Goal: Task Accomplishment & Management: Manage account settings

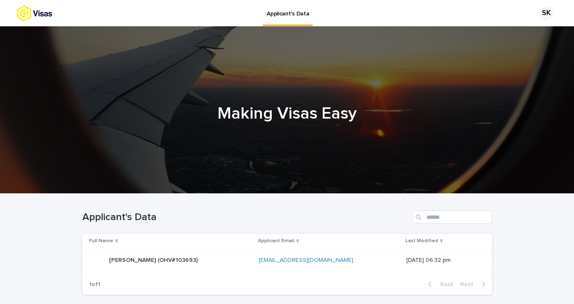
scroll to position [63, 0]
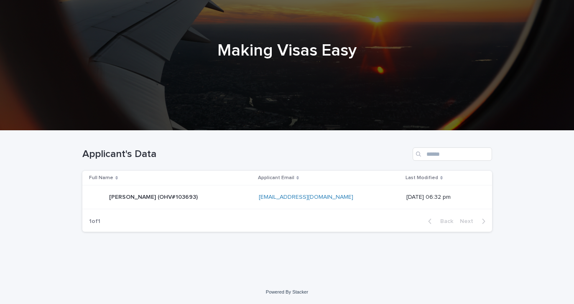
click at [148, 201] on p "[PERSON_NAME] (OHV#103693)" at bounding box center [154, 196] width 90 height 9
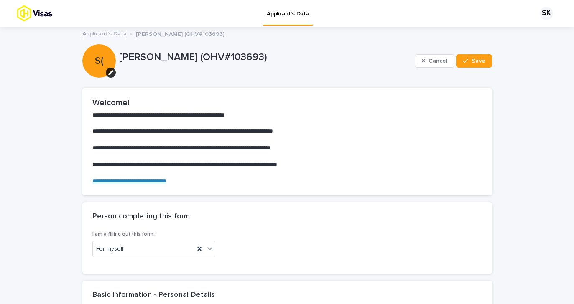
click at [476, 69] on div "Cancel Save" at bounding box center [453, 60] width 77 height 33
click at [476, 61] on span "Save" at bounding box center [478, 61] width 14 height 6
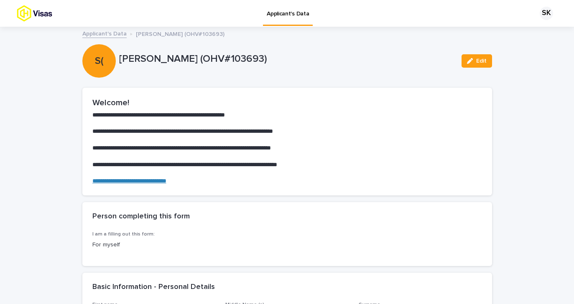
click at [46, 18] on img at bounding box center [49, 13] width 65 height 17
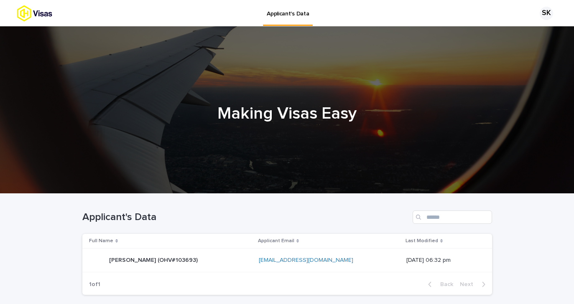
scroll to position [63, 0]
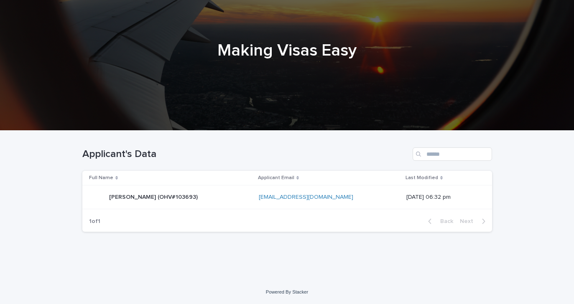
click at [144, 196] on p "[PERSON_NAME] (OHV#103693)" at bounding box center [154, 196] width 90 height 9
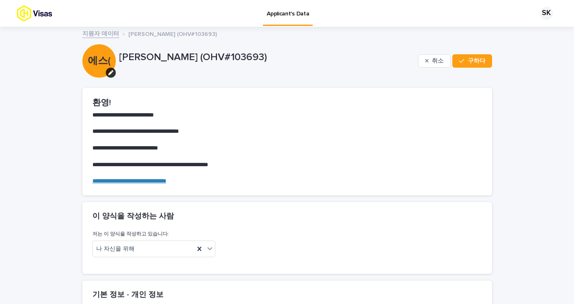
click at [349, 104] on h2 "환영!" at bounding box center [287, 103] width 390 height 10
click at [140, 182] on font "**********" at bounding box center [129, 181] width 74 height 6
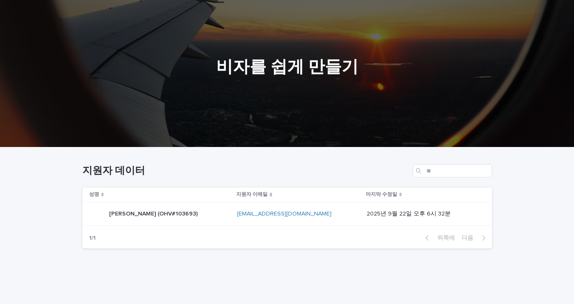
scroll to position [51, 0]
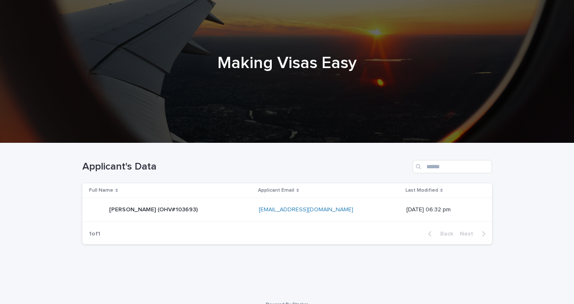
click at [537, 204] on div "Loading... Saving… Loading... Saving… Applicant's Data Full Name Applicant Emai…" at bounding box center [287, 218] width 574 height 150
